Goal: Information Seeking & Learning: Find specific fact

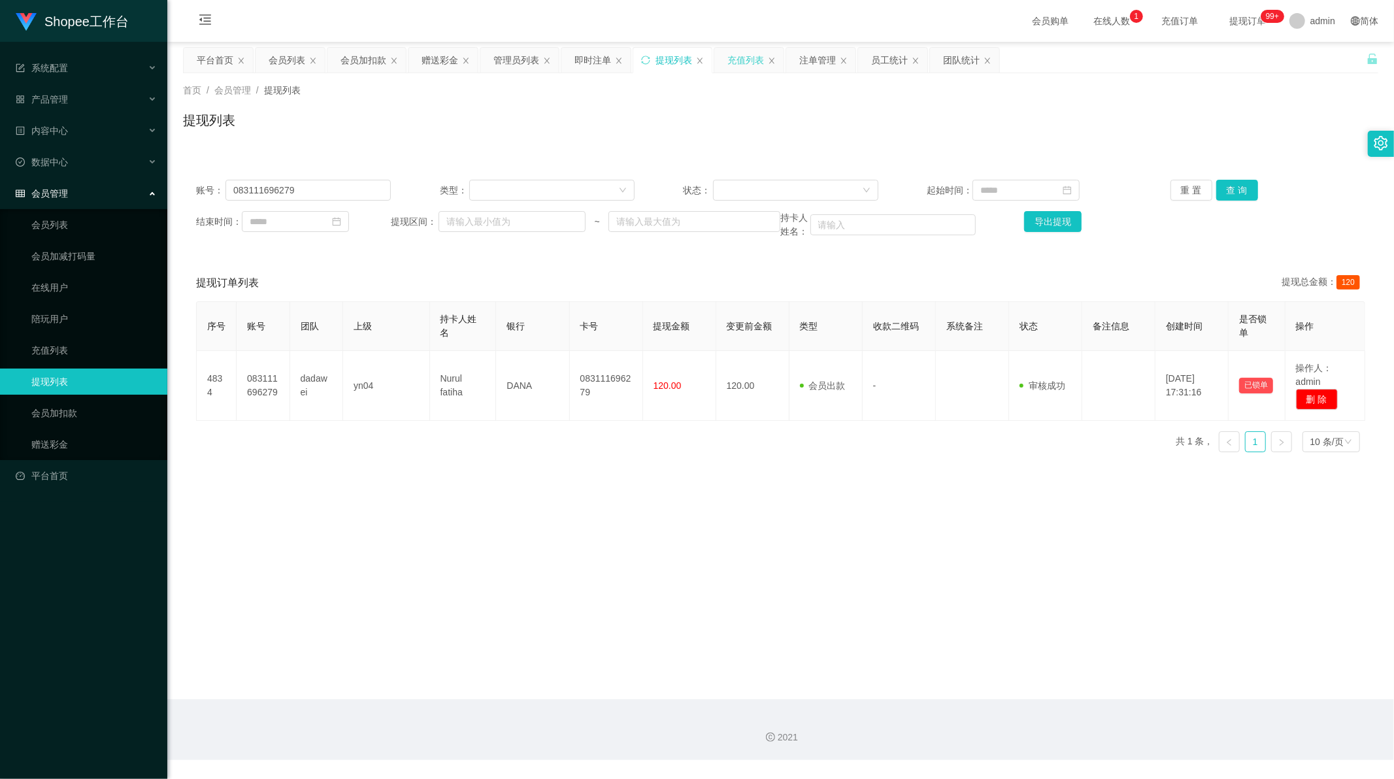
scroll to position [1, 0]
click at [870, 63] on div "员工统计" at bounding box center [892, 60] width 69 height 25
click at [826, 56] on div "注单管理" at bounding box center [817, 60] width 37 height 25
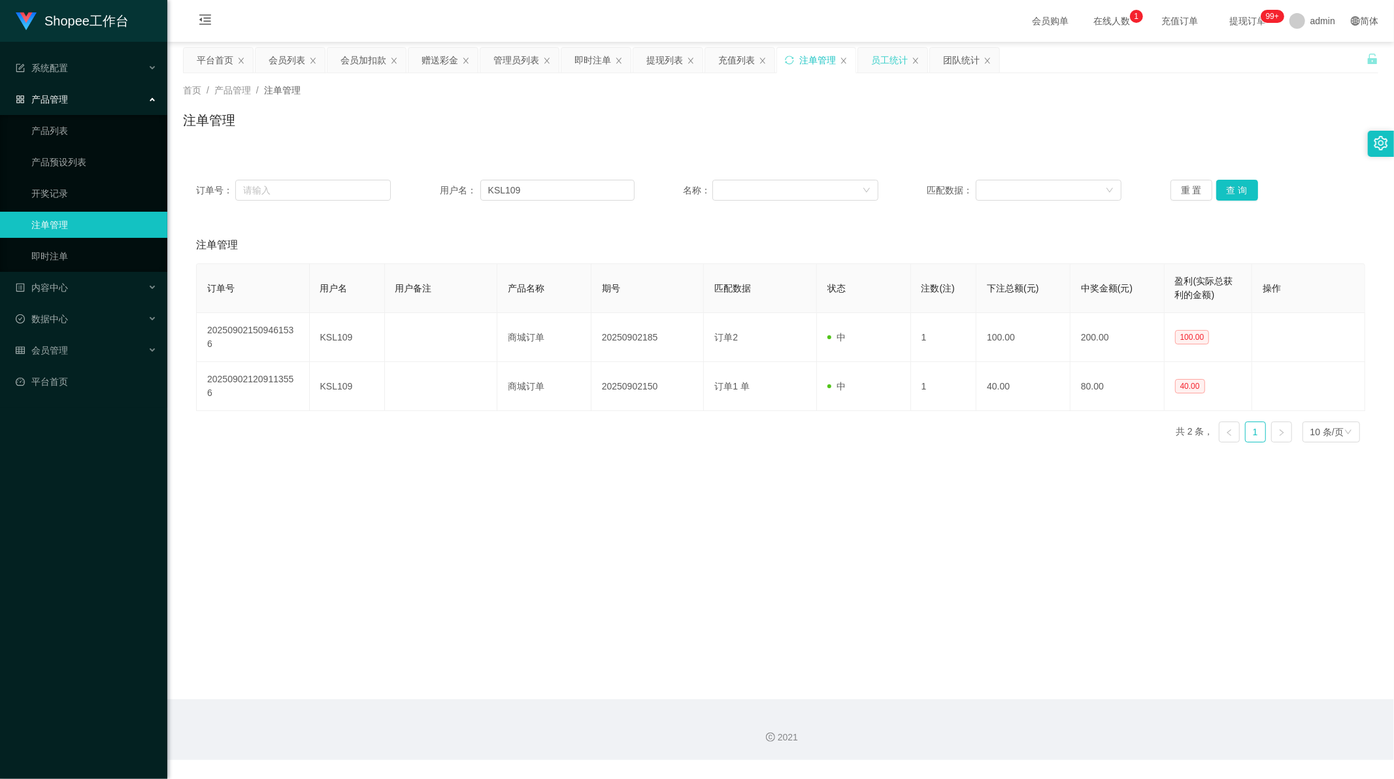
click at [889, 63] on div "员工统计" at bounding box center [889, 60] width 37 height 25
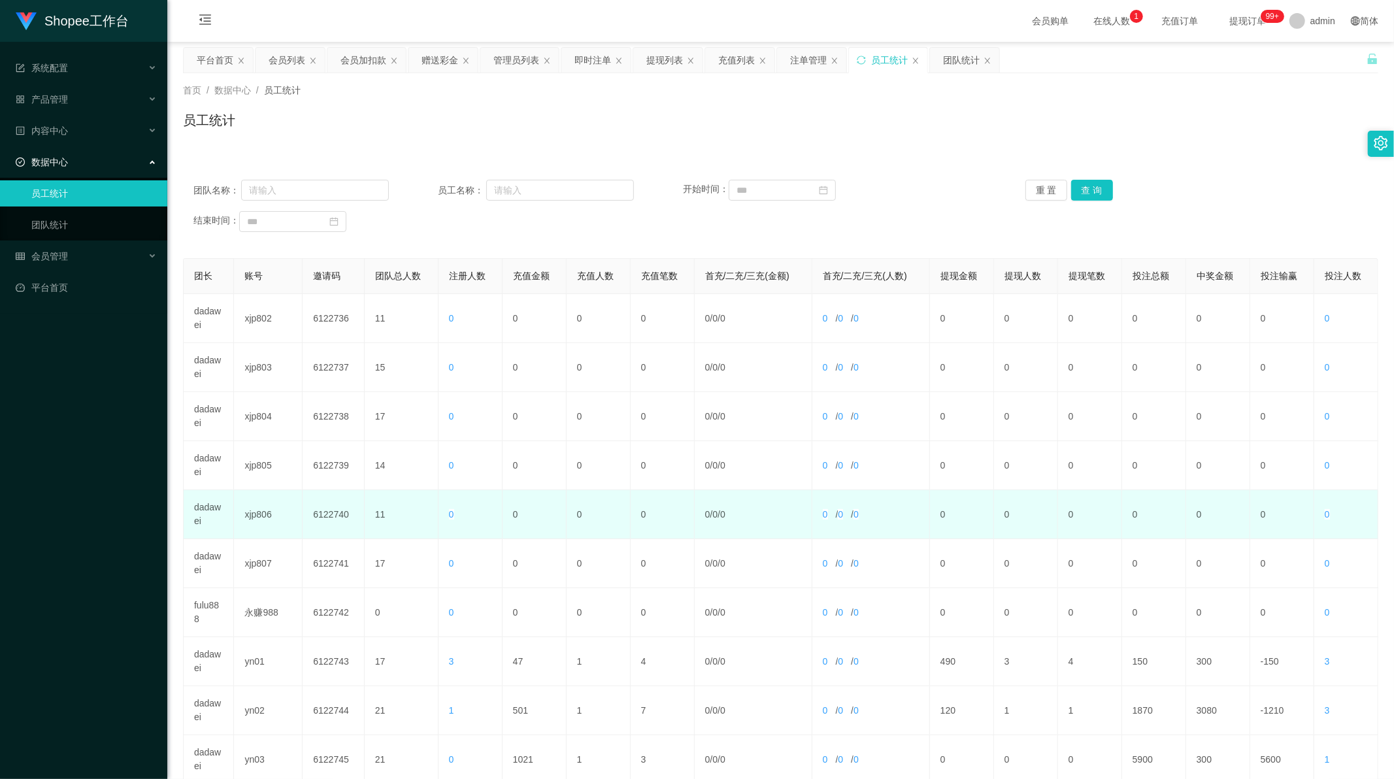
click at [210, 512] on td "dadawei" at bounding box center [209, 514] width 50 height 49
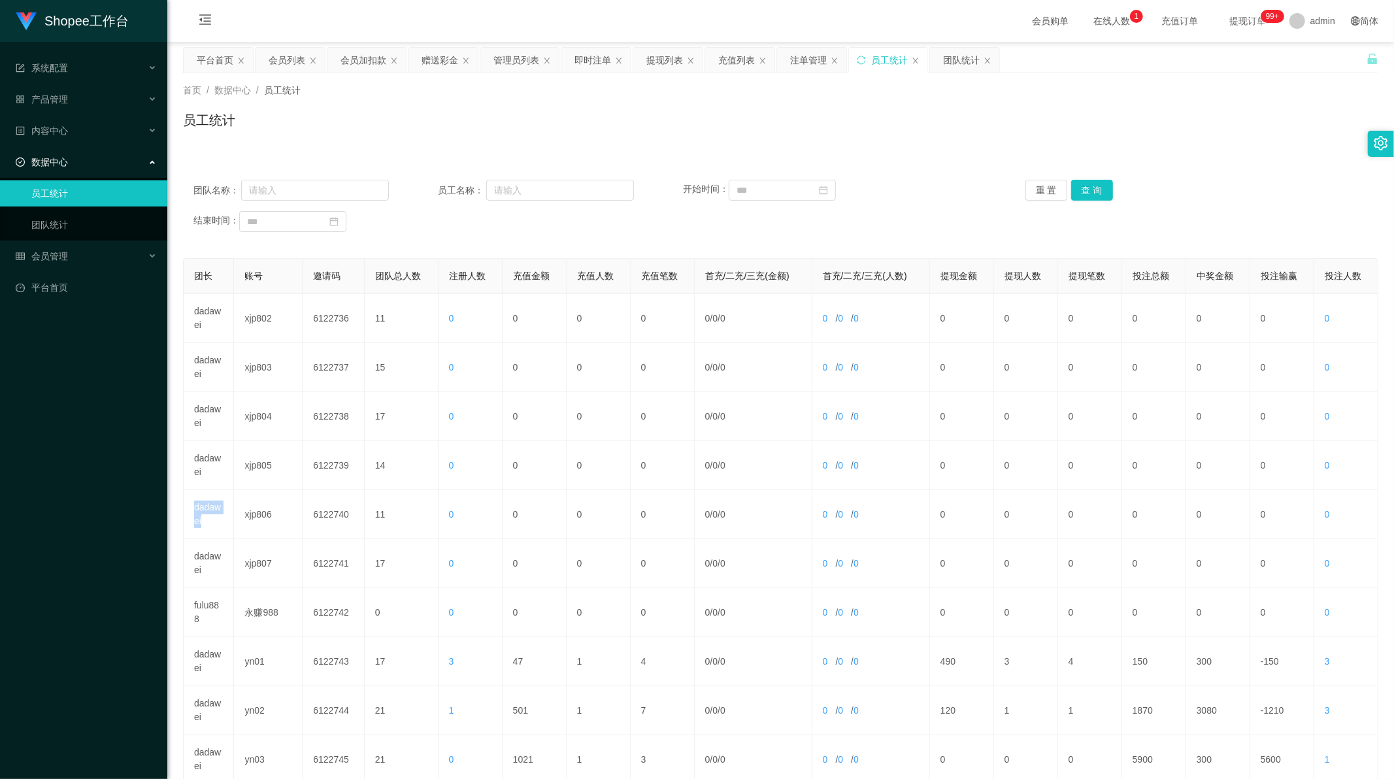
copy td "dadawei"
click at [308, 192] on input "text" at bounding box center [315, 190] width 148 height 21
paste input "dadawei"
type input "dadawei"
click at [1081, 185] on button "查 询" at bounding box center [1092, 190] width 42 height 21
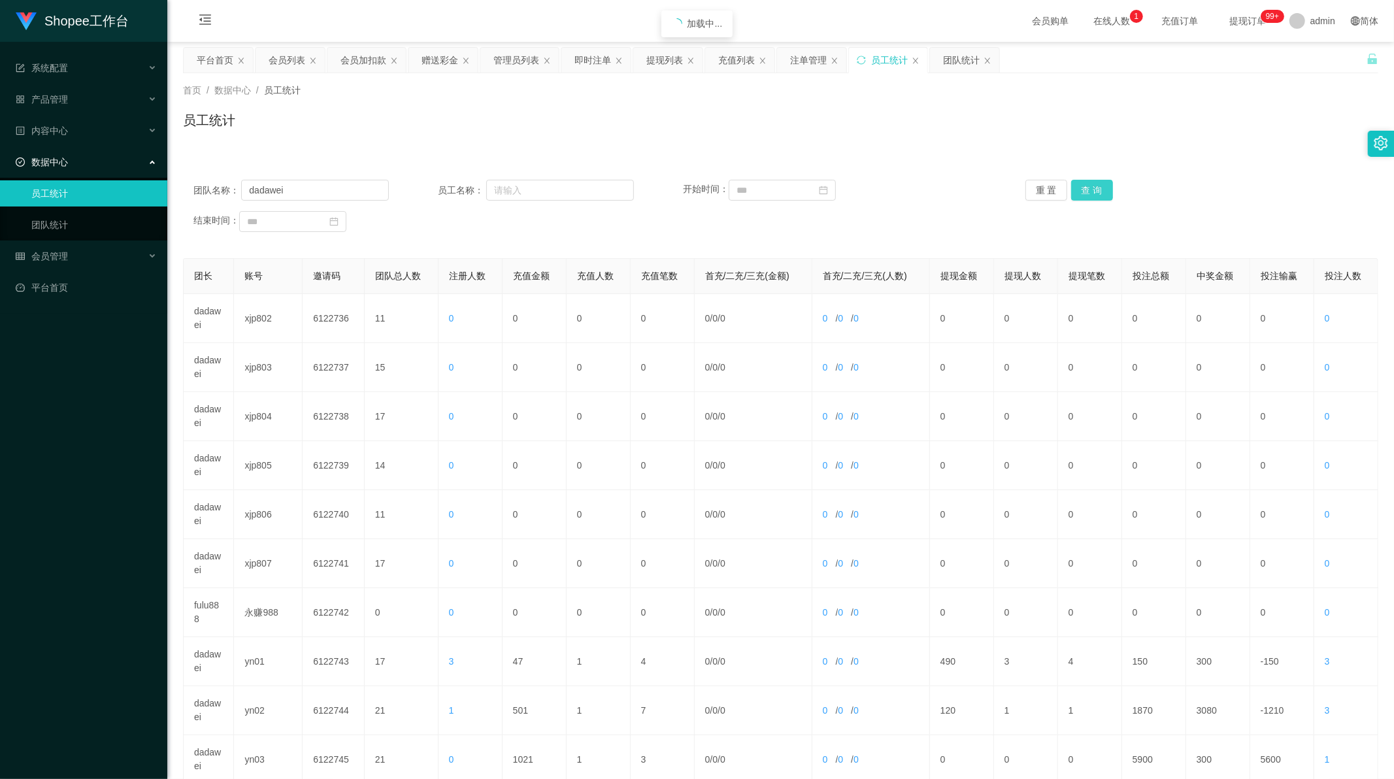
click at [1081, 185] on button "查 询" at bounding box center [1092, 190] width 42 height 21
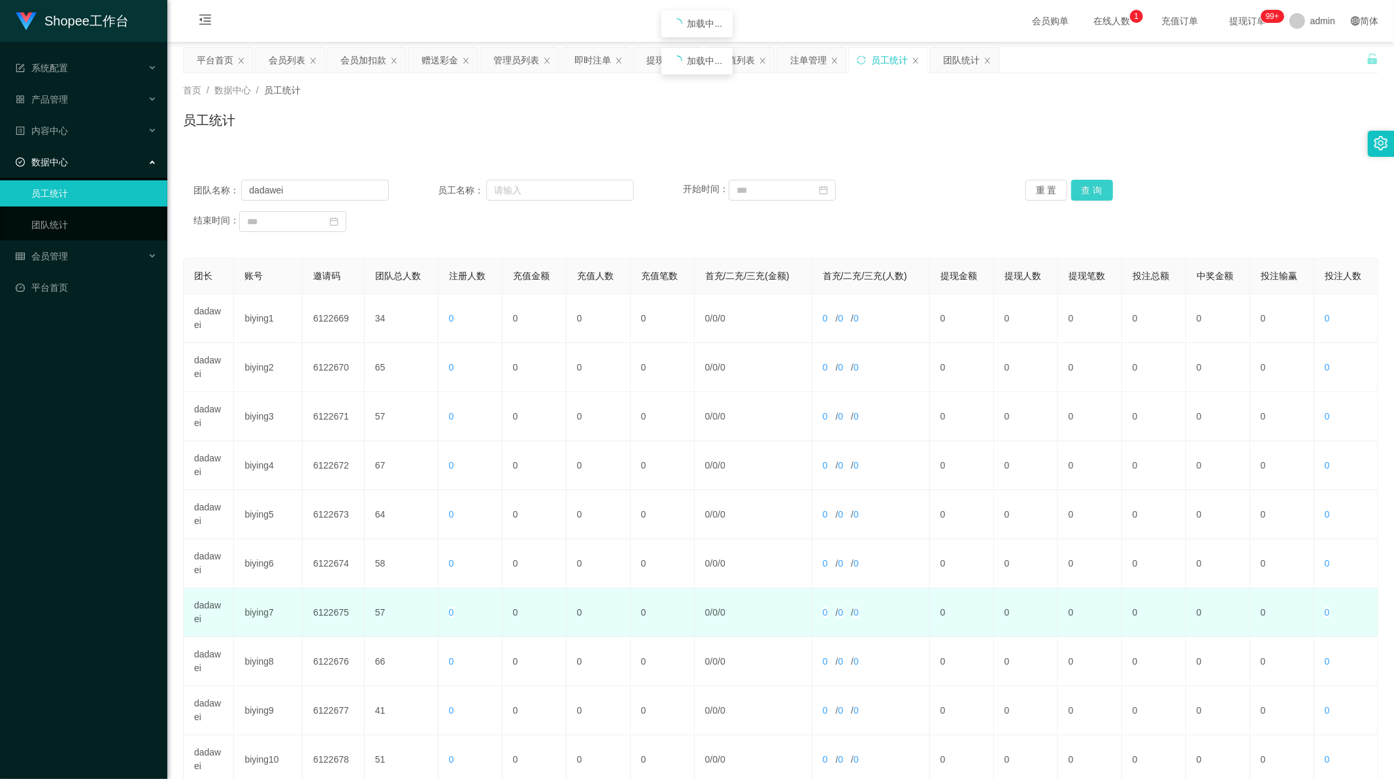
scroll to position [125, 0]
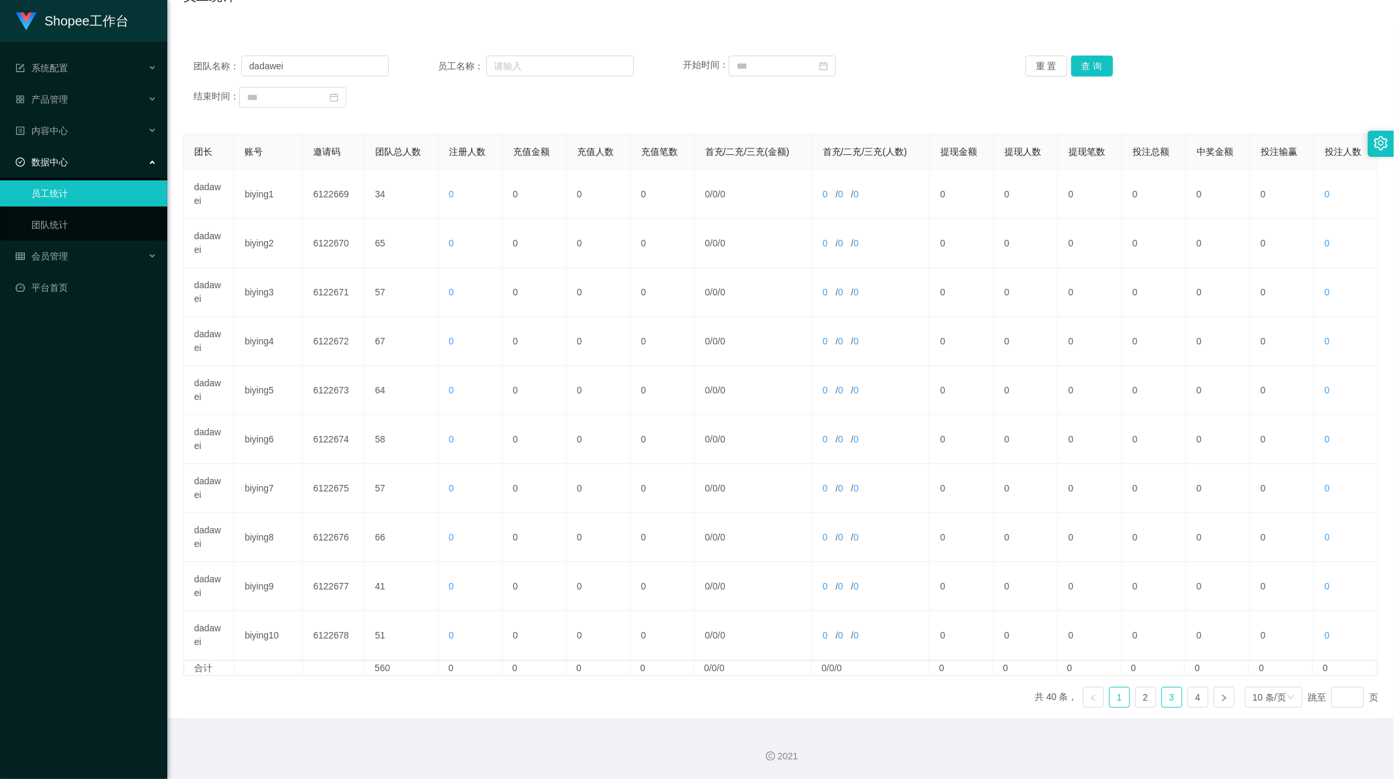
click at [1162, 698] on link "3" at bounding box center [1172, 697] width 20 height 20
click at [1192, 699] on link "4" at bounding box center [1198, 697] width 20 height 20
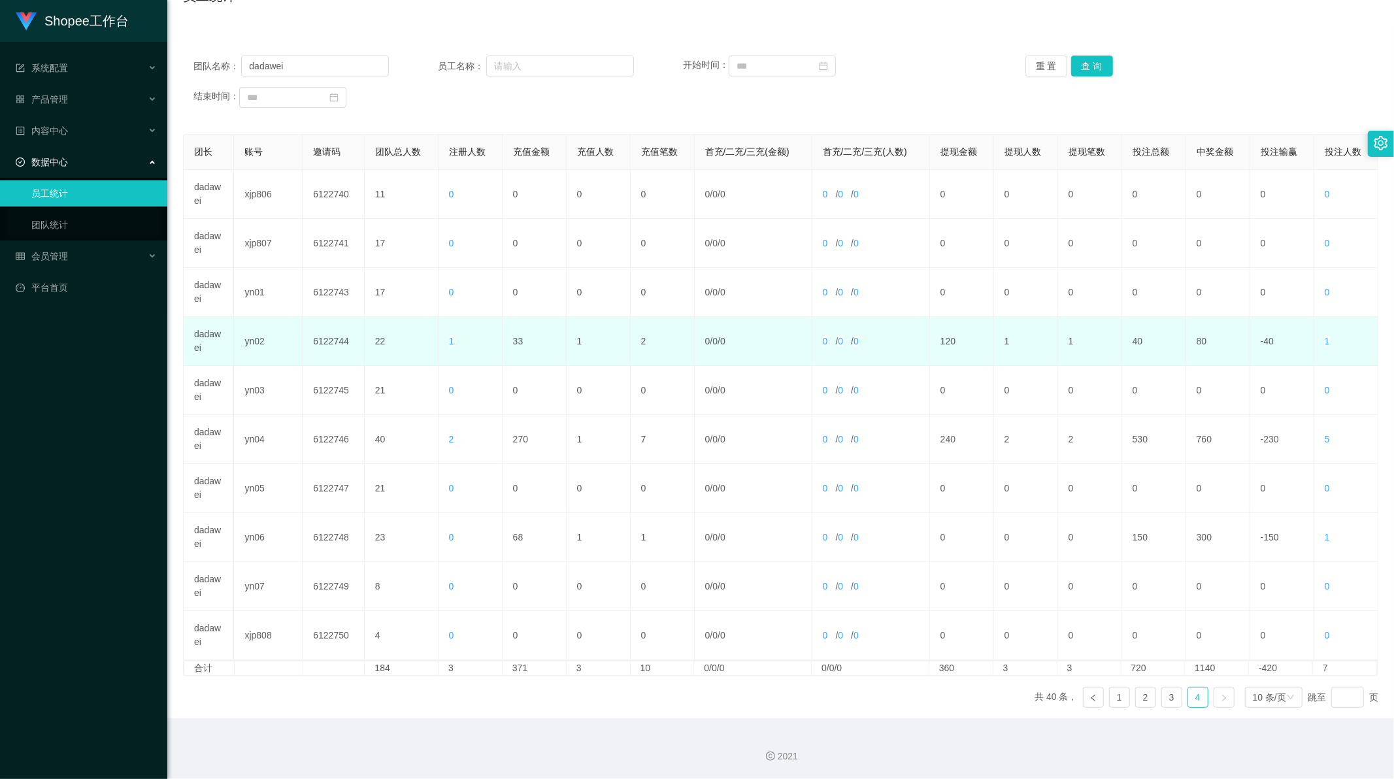
click at [514, 341] on td "33" at bounding box center [534, 341] width 64 height 49
copy td "33"
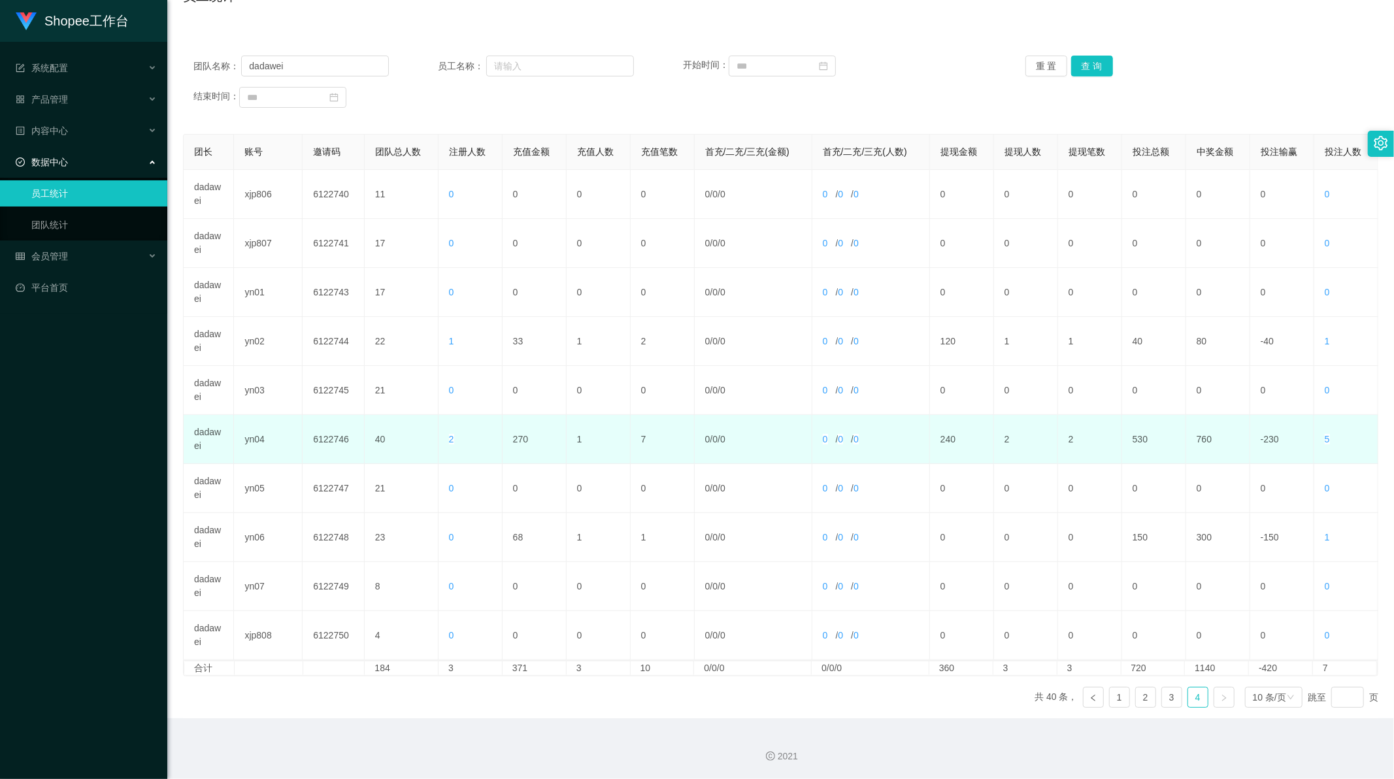
click at [517, 432] on td "270" at bounding box center [534, 439] width 64 height 49
copy td "270"
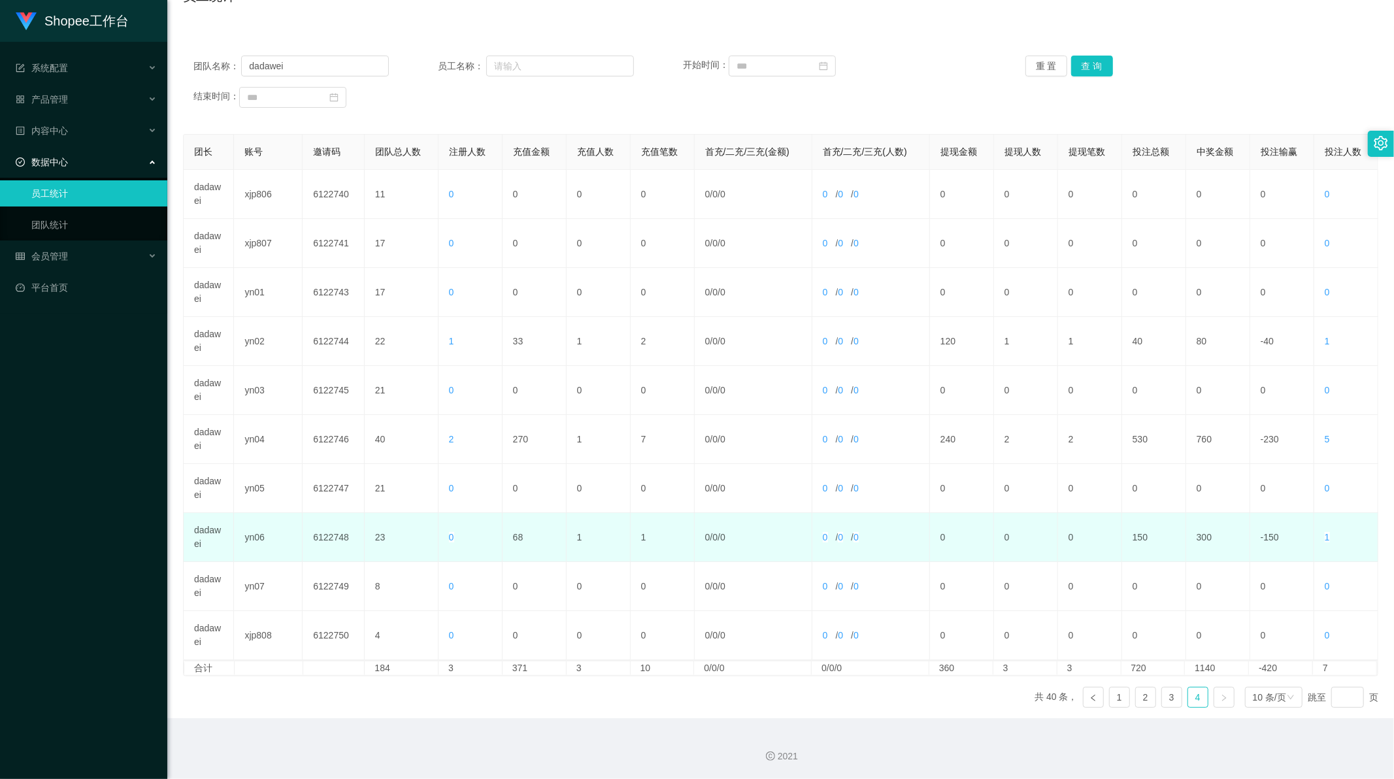
click at [514, 537] on td "68" at bounding box center [534, 537] width 64 height 49
copy td "68"
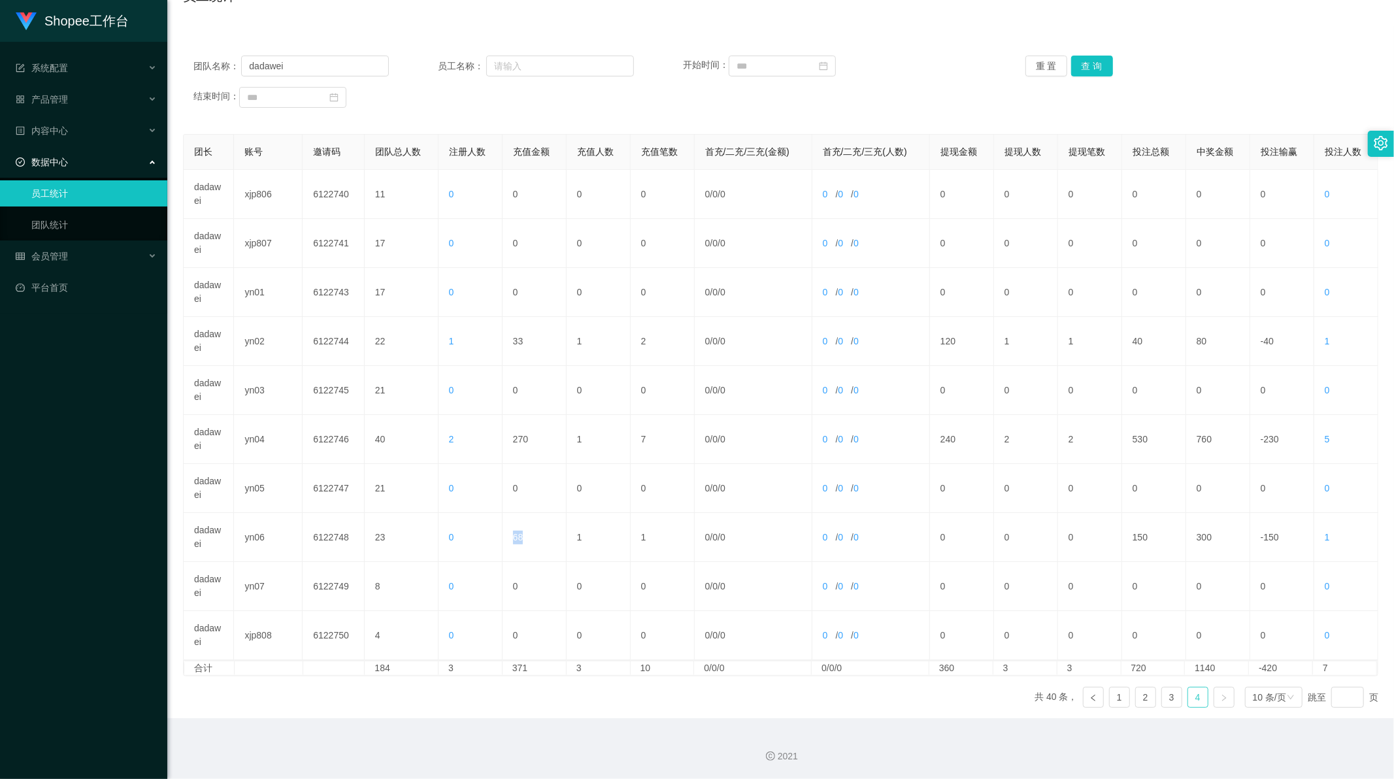
click at [1196, 697] on link "4" at bounding box center [1198, 697] width 20 height 20
click at [276, 60] on input "dadawei" at bounding box center [315, 66] width 148 height 21
click at [1083, 64] on button "查 询" at bounding box center [1092, 66] width 42 height 21
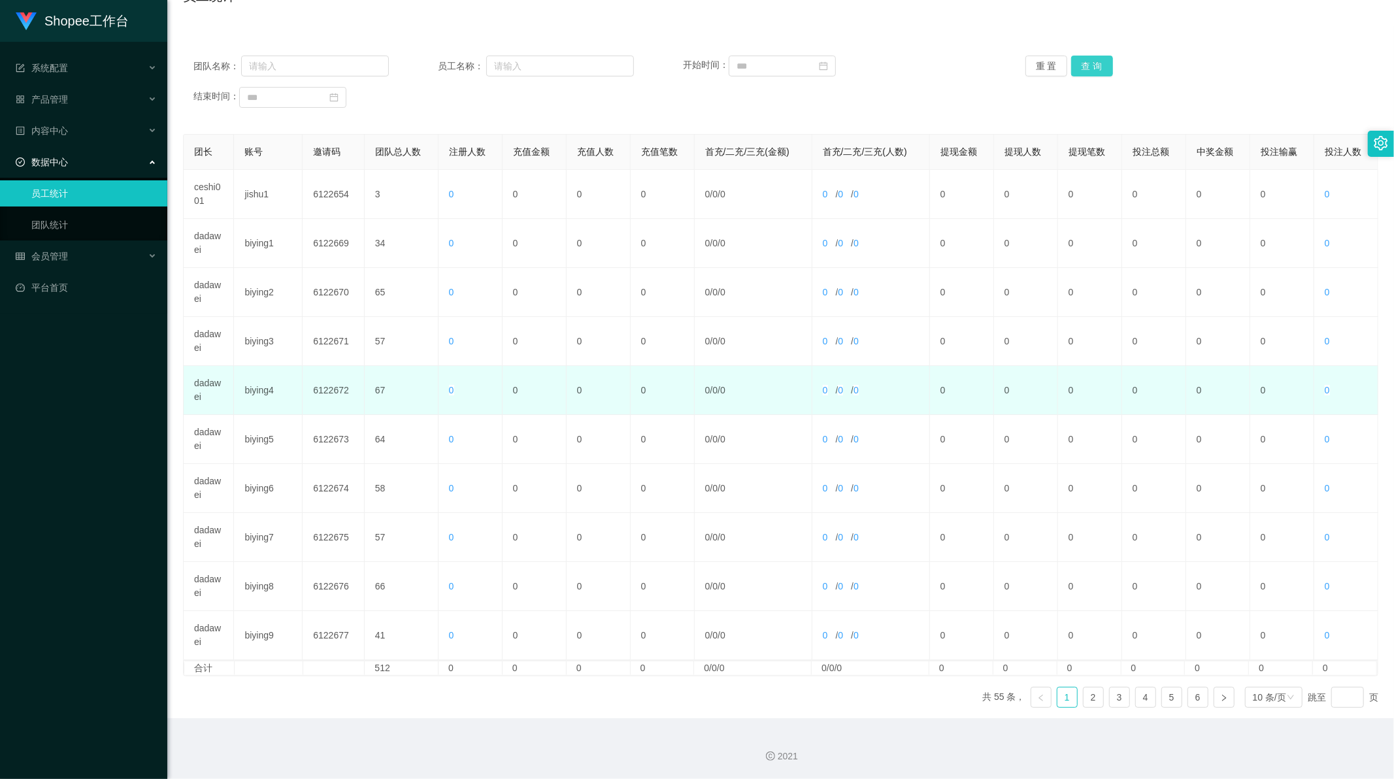
scroll to position [0, 0]
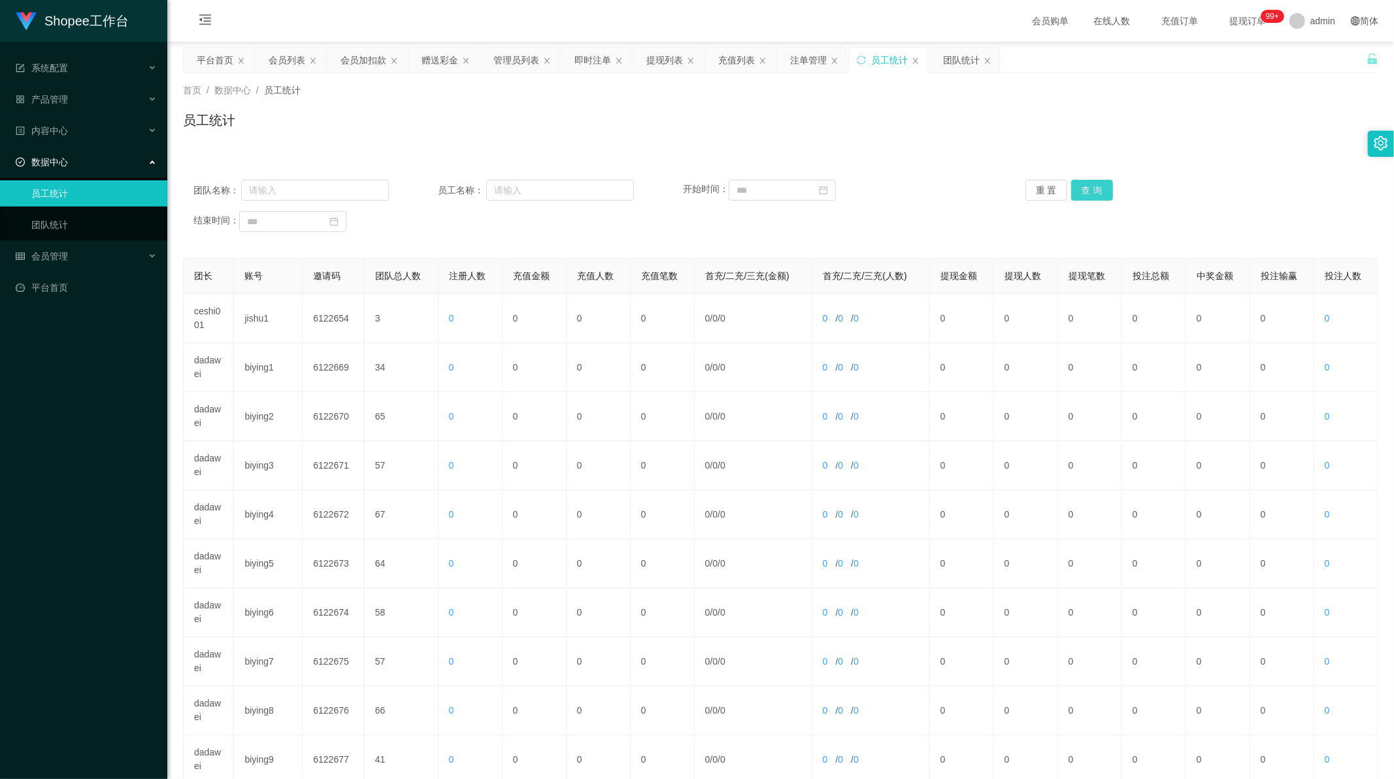
click at [1089, 187] on button "查 询" at bounding box center [1092, 190] width 42 height 21
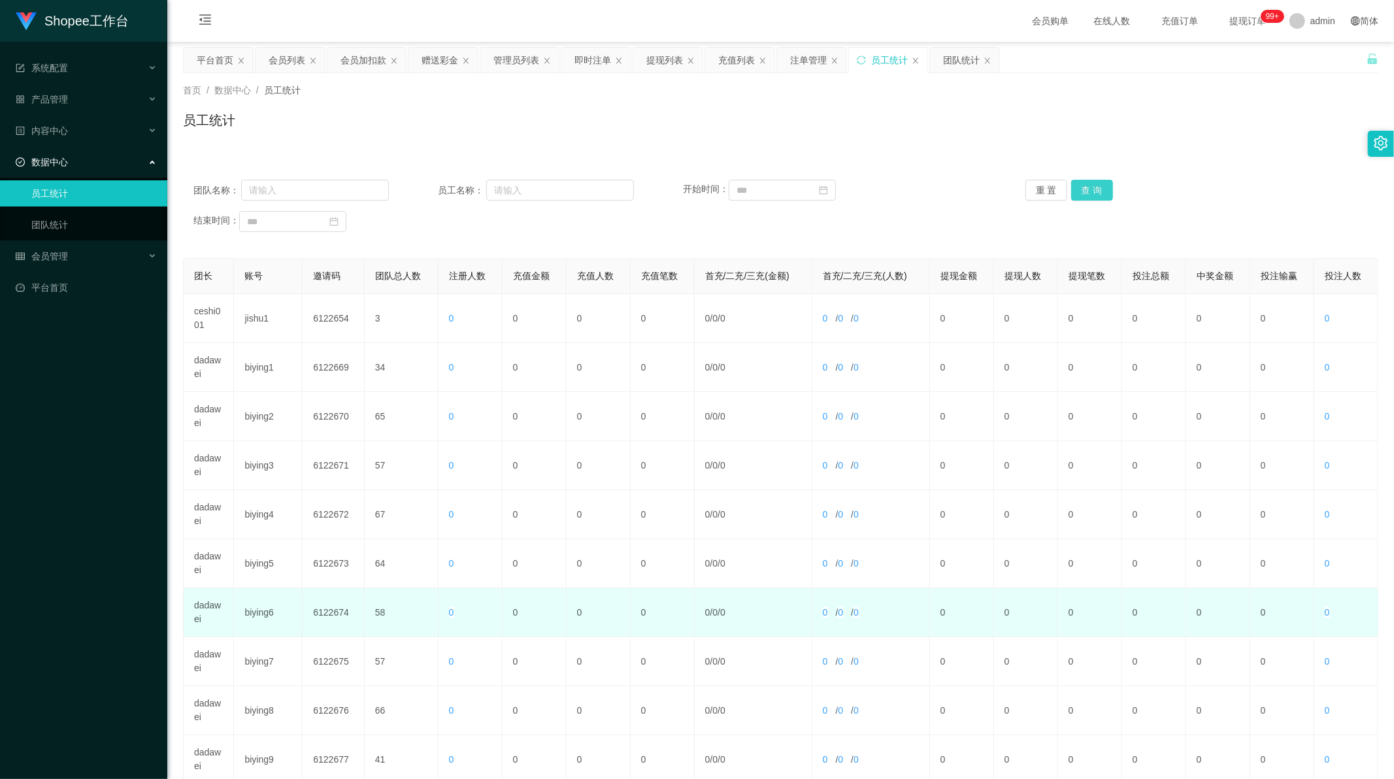
scroll to position [125, 0]
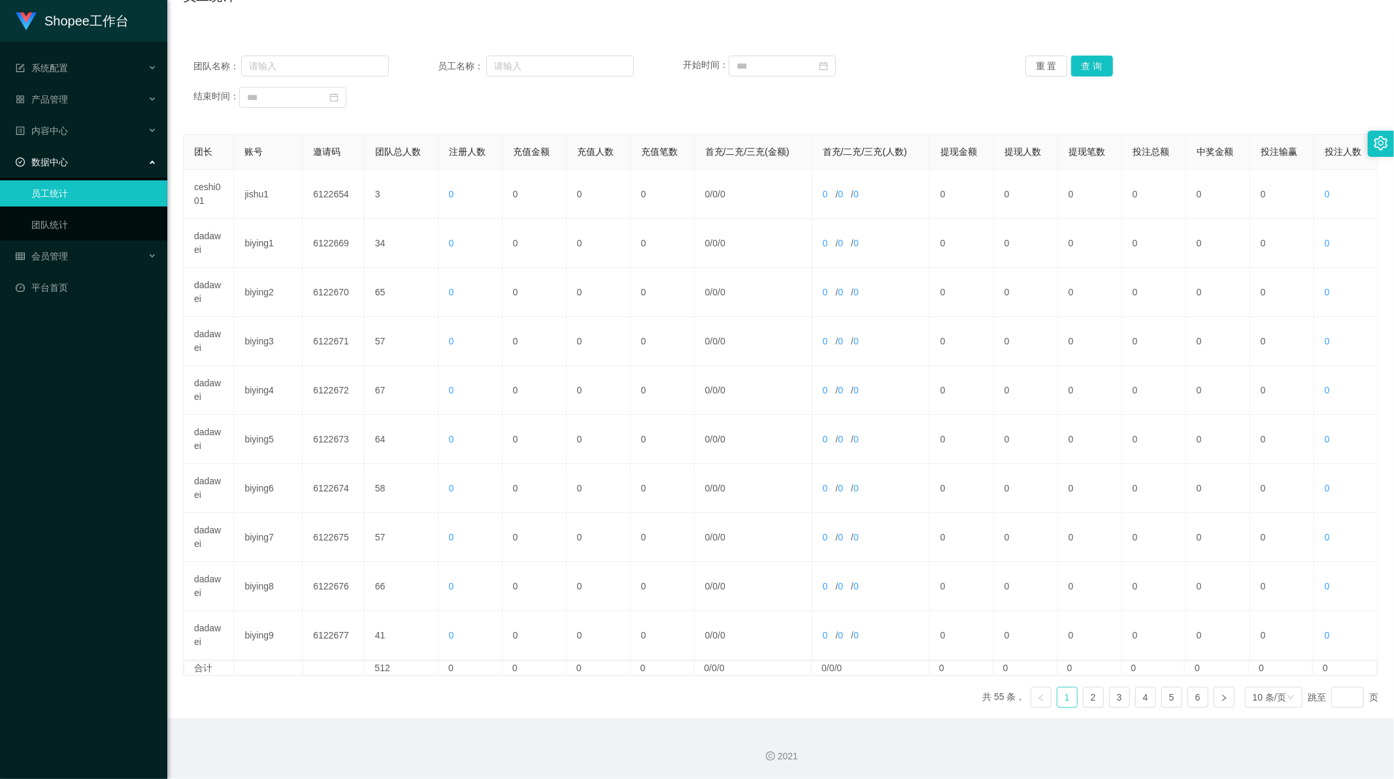
click at [1060, 702] on link "1" at bounding box center [1067, 697] width 20 height 20
click at [1164, 697] on link "5" at bounding box center [1172, 697] width 20 height 20
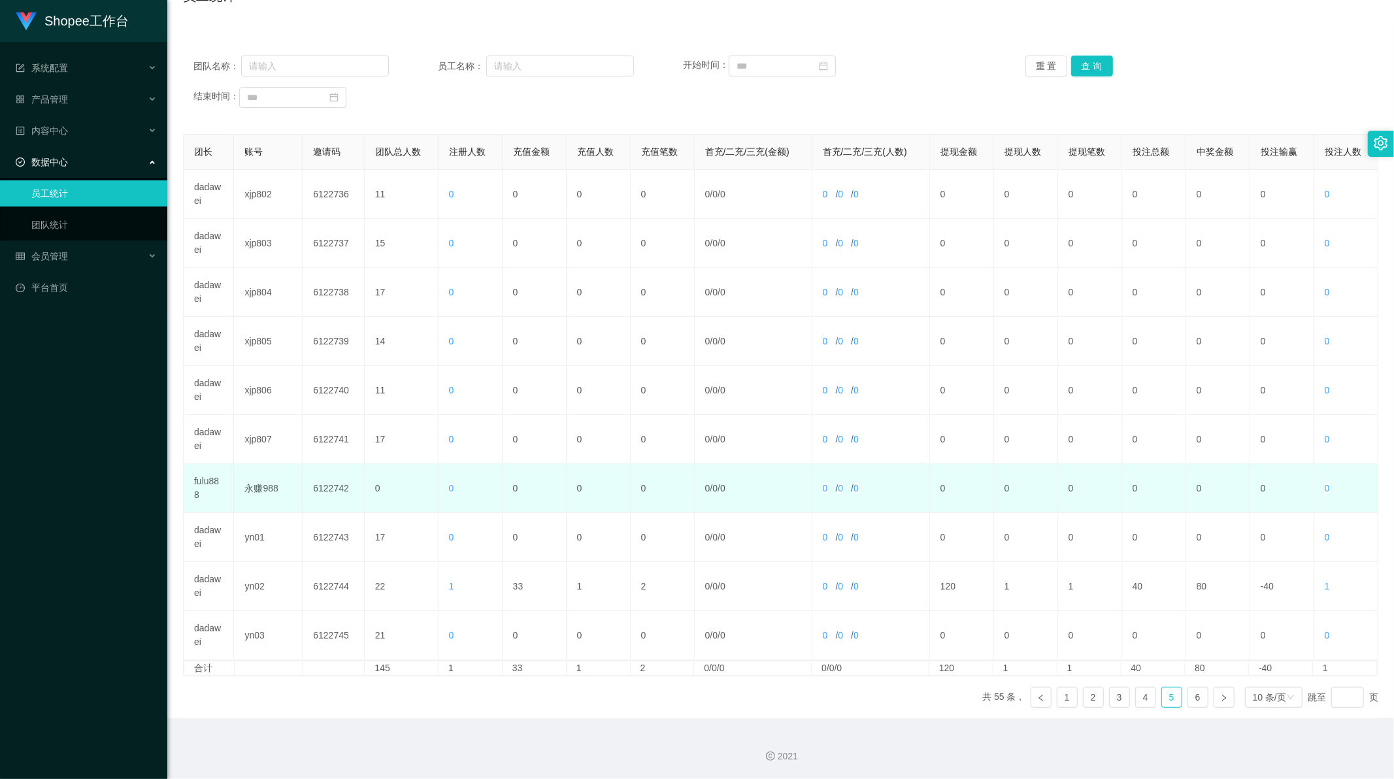
click at [200, 483] on td "fulu888" at bounding box center [209, 488] width 50 height 49
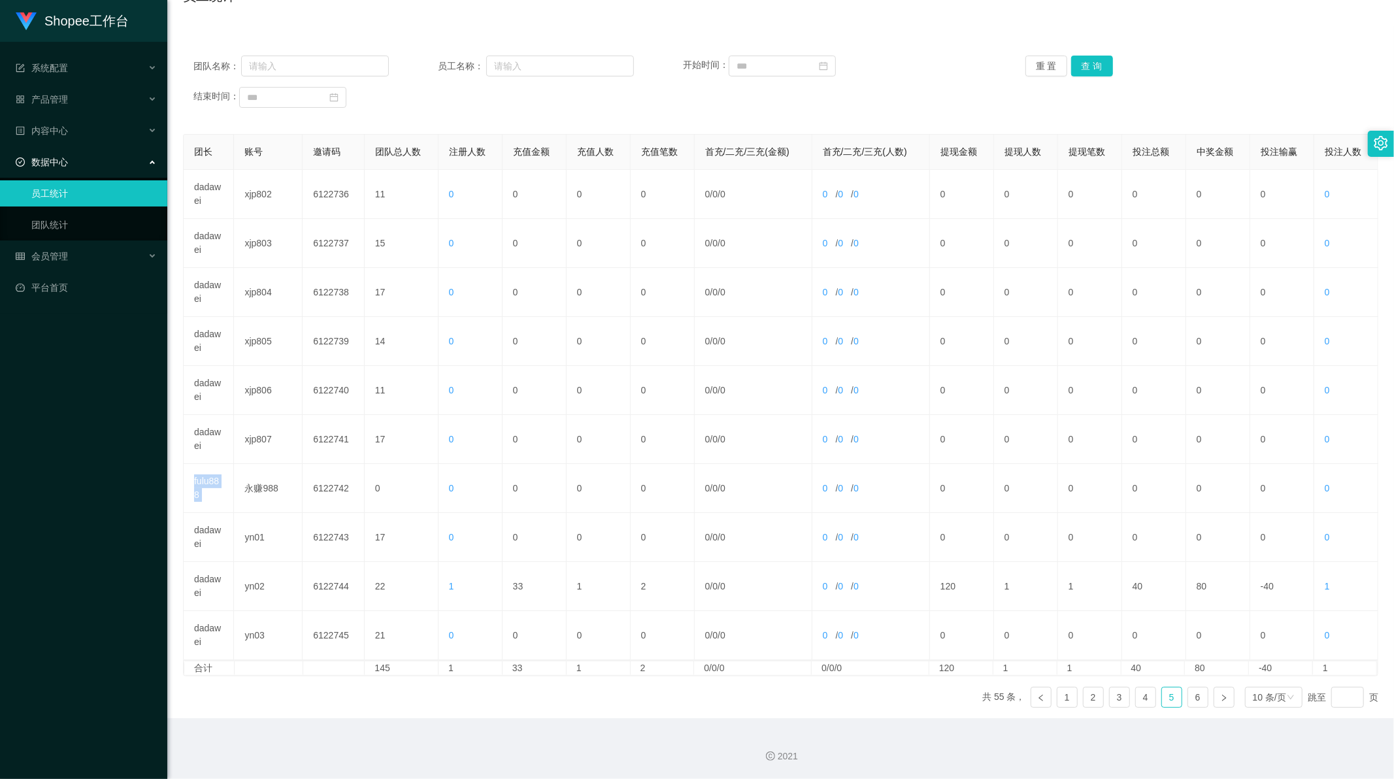
copy td "fulu888"
click at [322, 74] on input "text" at bounding box center [315, 66] width 148 height 21
paste input "fulu888"
type input "fulu888"
click at [1093, 61] on button "查 询" at bounding box center [1092, 66] width 42 height 21
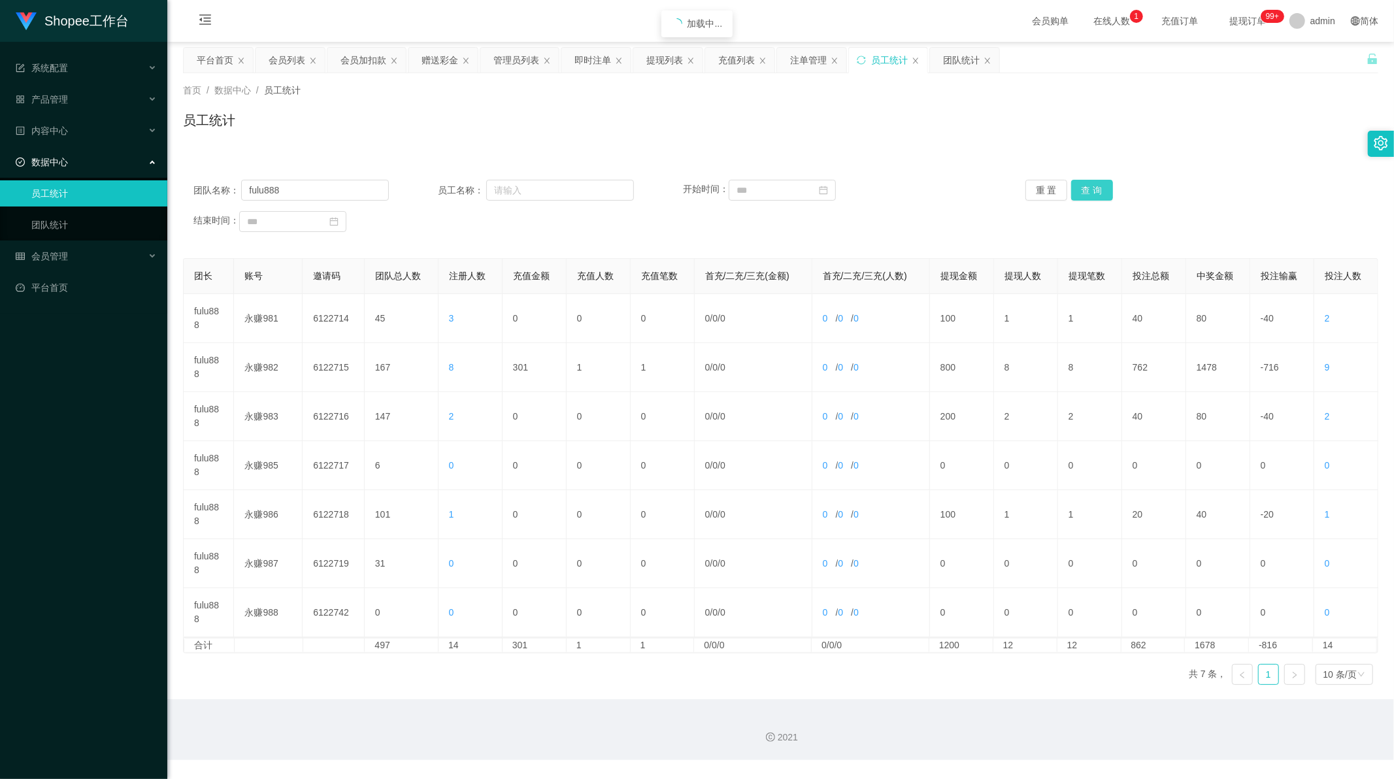
scroll to position [0, 0]
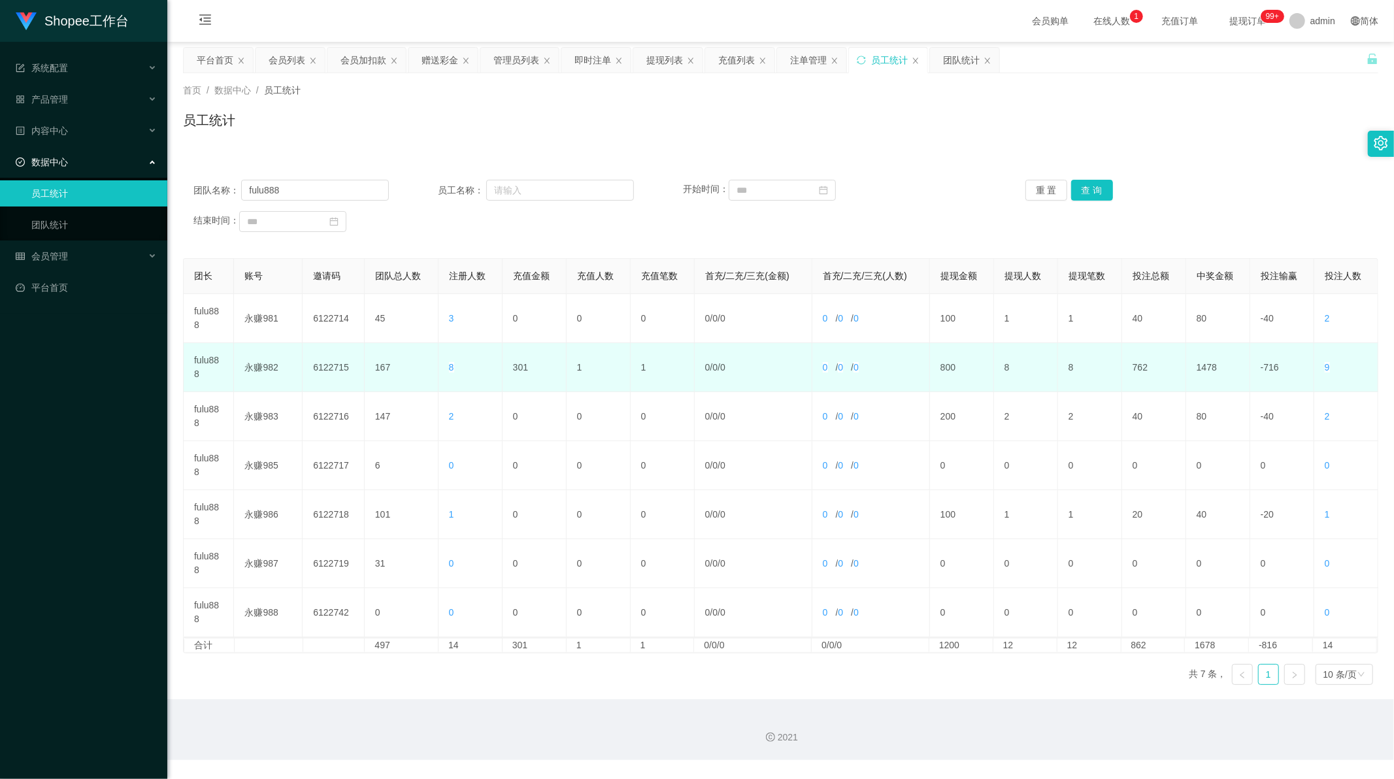
click at [513, 366] on td "301" at bounding box center [534, 367] width 64 height 49
copy td "301"
click at [523, 368] on td "301" at bounding box center [534, 367] width 64 height 49
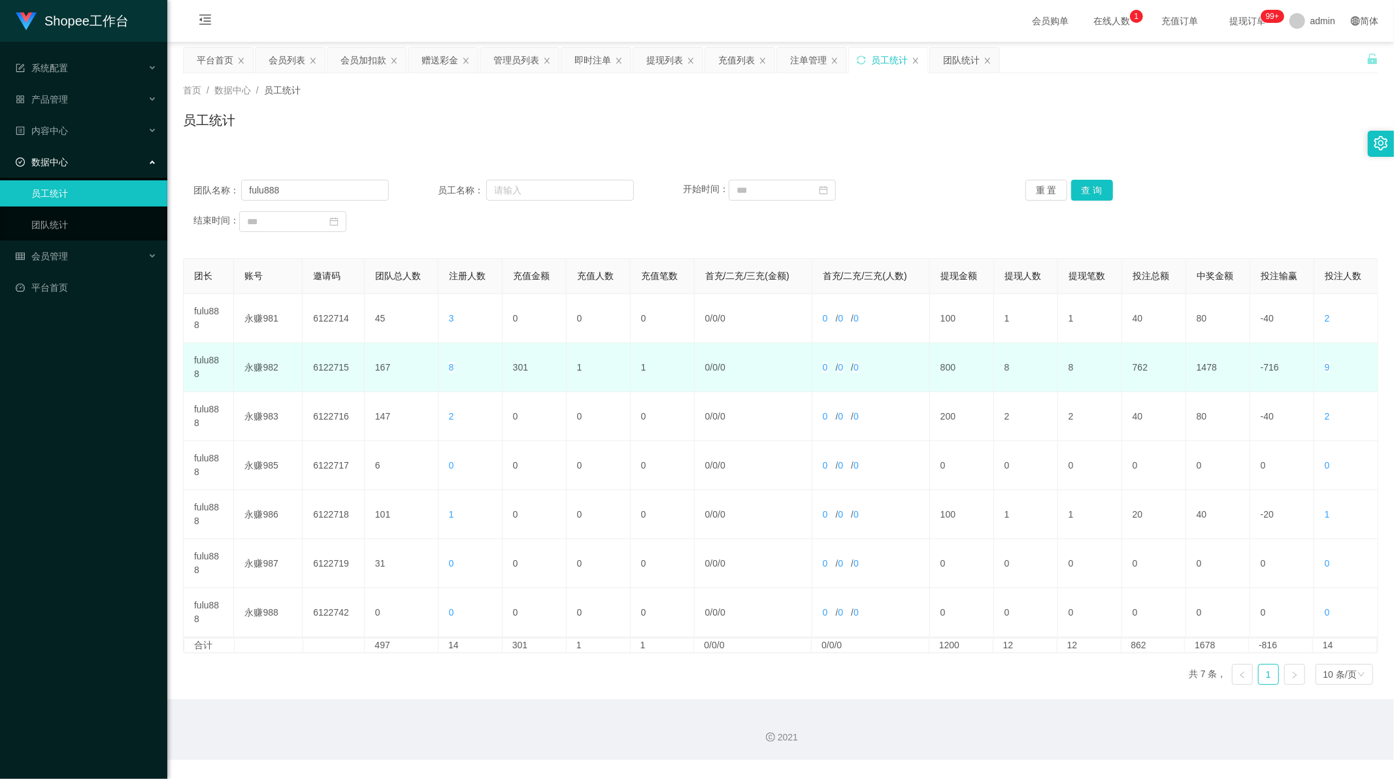
click at [518, 367] on td "301" at bounding box center [534, 367] width 64 height 49
copy td "301"
